Goal: Navigation & Orientation: Go to known website

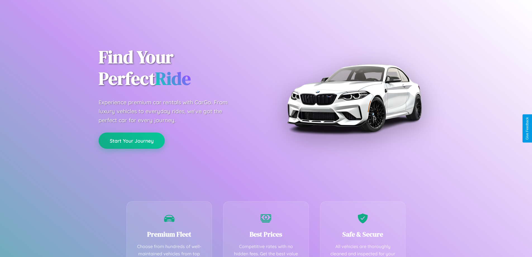
click at [132, 141] on button "Start Your Journey" at bounding box center [132, 140] width 66 height 16
click at [132, 140] on button "Start Your Journey" at bounding box center [132, 140] width 66 height 16
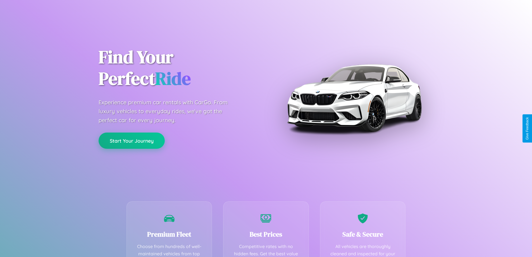
click at [132, 140] on button "Start Your Journey" at bounding box center [132, 140] width 66 height 16
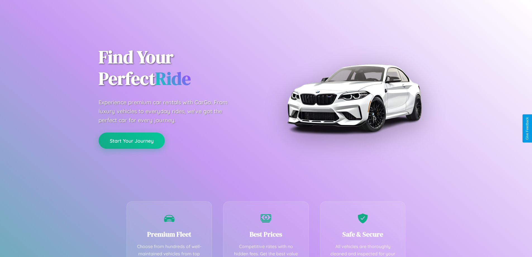
click at [132, 140] on button "Start Your Journey" at bounding box center [132, 140] width 66 height 16
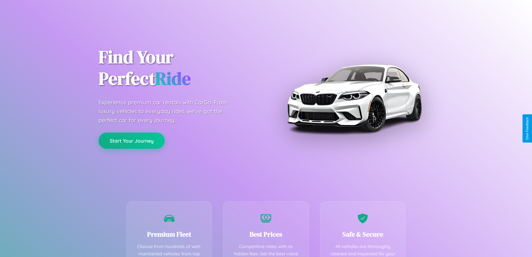
click at [132, 140] on button "Start Your Journey" at bounding box center [132, 140] width 66 height 16
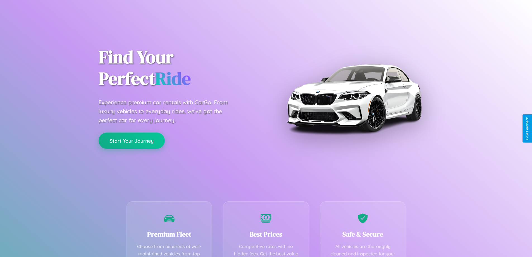
click at [132, 140] on button "Start Your Journey" at bounding box center [132, 140] width 66 height 16
